Goal: Book appointment/travel/reservation

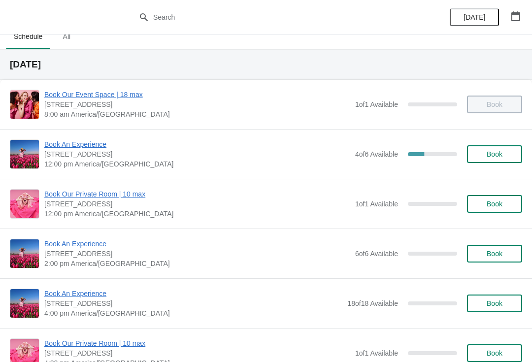
scroll to position [6, 0]
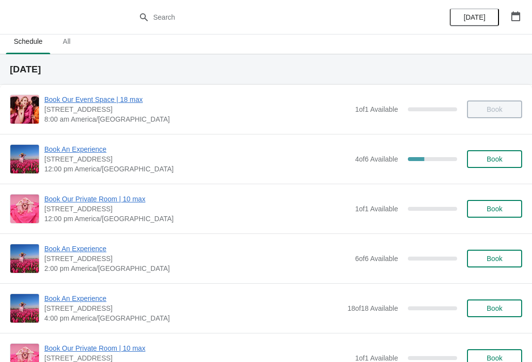
click at [58, 154] on span "Book An Experience" at bounding box center [197, 149] width 306 height 10
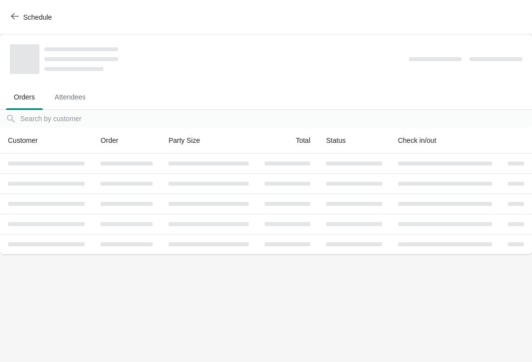
scroll to position [0, 0]
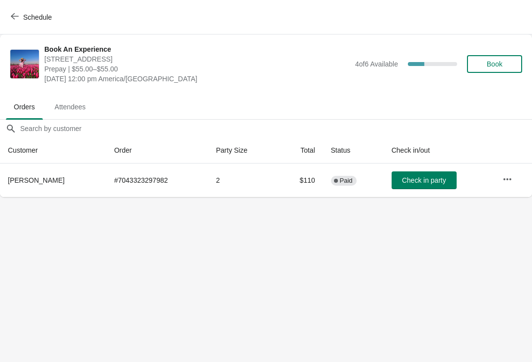
click at [504, 177] on icon "button" at bounding box center [507, 179] width 10 height 10
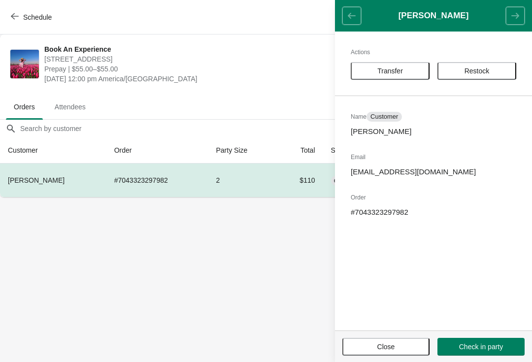
click at [399, 74] on span "Transfer" at bounding box center [390, 71] width 26 height 8
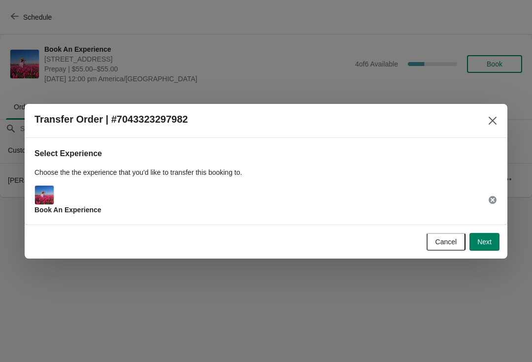
click at [487, 239] on span "Next" at bounding box center [484, 242] width 14 height 8
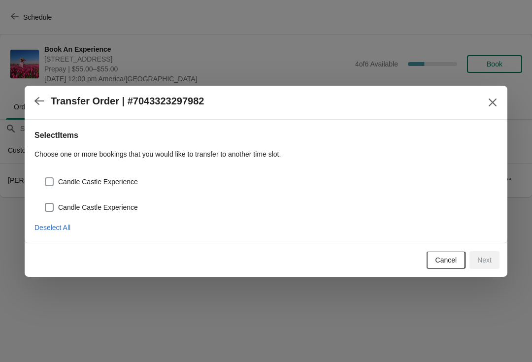
click at [55, 202] on label "Candle Castle Experience" at bounding box center [91, 207] width 94 height 14
click at [45, 203] on input "Candle Castle Experience" at bounding box center [45, 203] width 0 height 0
checkbox input "true"
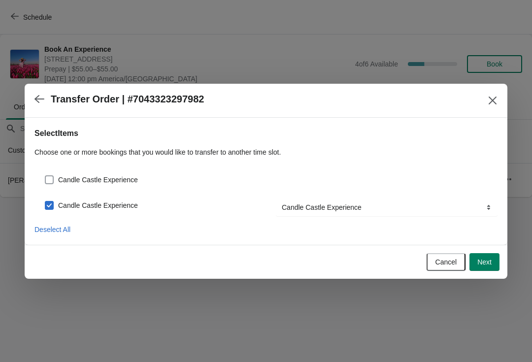
click at [45, 183] on span at bounding box center [49, 179] width 9 height 9
click at [45, 176] on input "Candle Castle Experience" at bounding box center [45, 175] width 0 height 0
checkbox input "true"
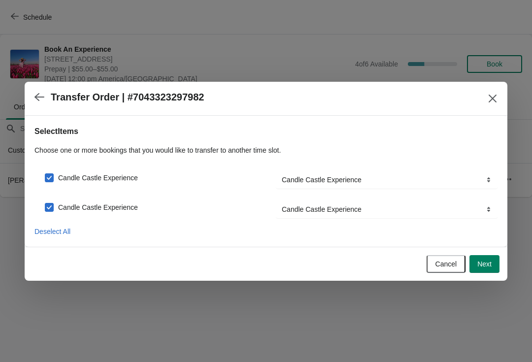
click at [477, 261] on span "Next" at bounding box center [484, 264] width 14 height 8
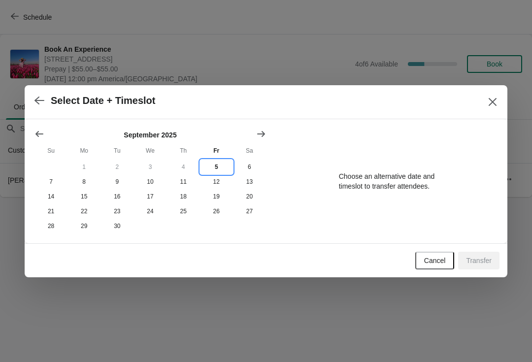
click at [207, 162] on button "5" at bounding box center [216, 166] width 33 height 15
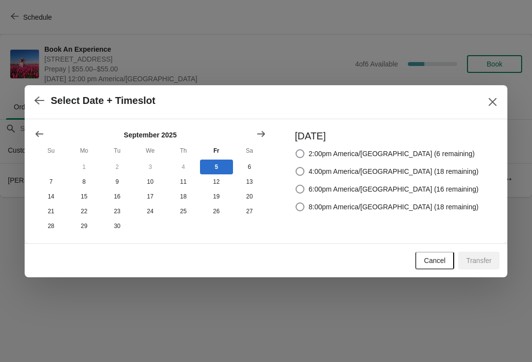
click at [325, 156] on label "2:00pm America/[GEOGRAPHIC_DATA] (6 remaining)" at bounding box center [385, 154] width 180 height 14
click at [296, 150] on input "2:00pm America/[GEOGRAPHIC_DATA] (6 remaining)" at bounding box center [295, 149] width 0 height 0
radio input "true"
click at [480, 259] on span "Transfer" at bounding box center [479, 260] width 26 height 8
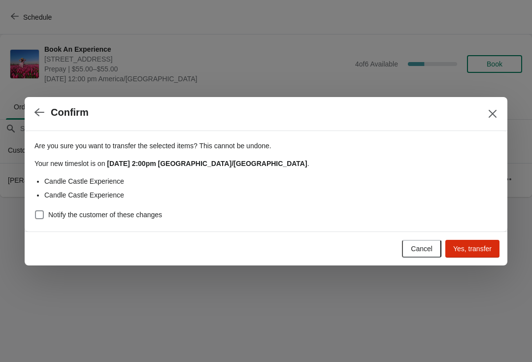
click at [38, 218] on span at bounding box center [39, 214] width 9 height 9
click at [35, 211] on input "Notify the customer of these changes" at bounding box center [35, 210] width 0 height 0
checkbox input "true"
click at [474, 251] on span "Yes, transfer" at bounding box center [472, 249] width 38 height 8
